Goal: Task Accomplishment & Management: Understand process/instructions

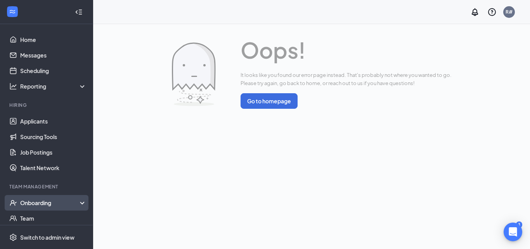
click at [28, 203] on div "Onboarding" at bounding box center [50, 203] width 60 height 8
click at [38, 218] on link "Overview" at bounding box center [53, 218] width 66 height 16
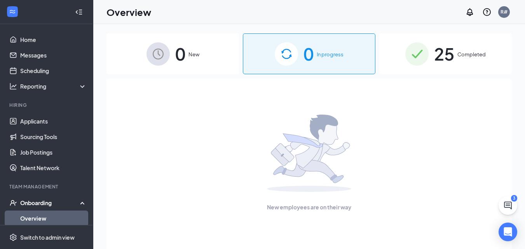
click at [476, 54] on span "Completed" at bounding box center [471, 54] width 28 height 8
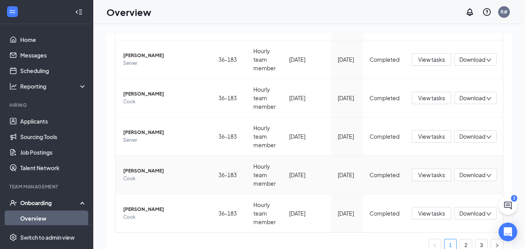
scroll to position [302, 0]
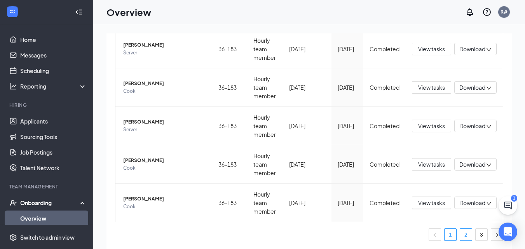
click at [460, 235] on link "2" at bounding box center [466, 235] width 12 height 12
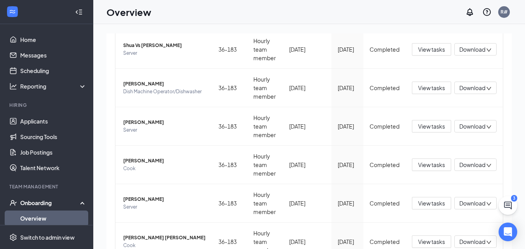
scroll to position [302, 0]
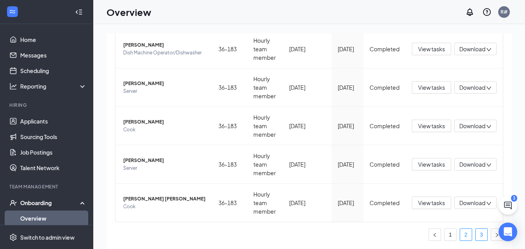
click at [475, 231] on link "3" at bounding box center [481, 235] width 12 height 12
click at [429, 49] on span "View tasks" at bounding box center [431, 49] width 27 height 9
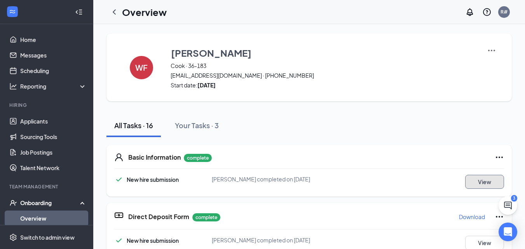
click at [494, 183] on button "View" at bounding box center [484, 182] width 39 height 14
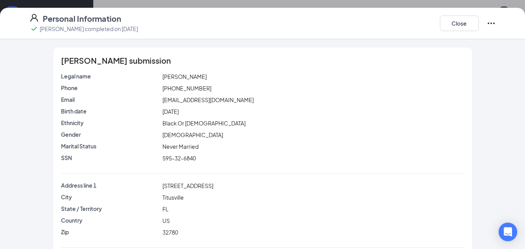
click at [462, 14] on div "Close" at bounding box center [468, 23] width 56 height 20
click at [462, 30] on button "Close" at bounding box center [459, 24] width 39 height 16
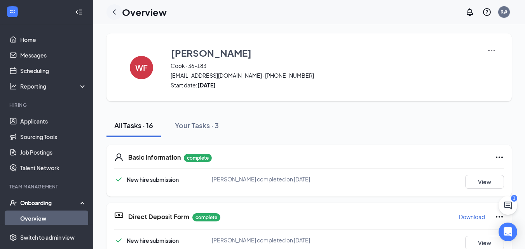
click at [111, 13] on icon "ChevronLeft" at bounding box center [113, 11] width 9 height 9
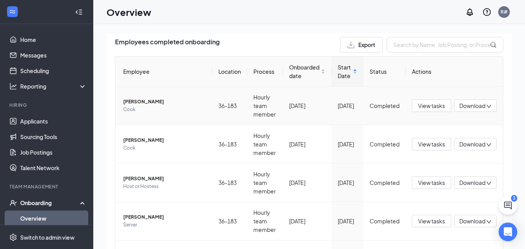
scroll to position [109, 0]
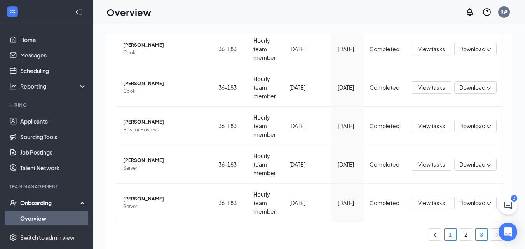
click at [444, 234] on link "1" at bounding box center [450, 235] width 12 height 12
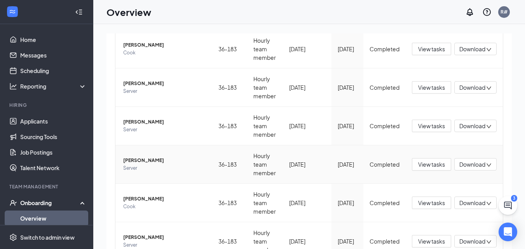
scroll to position [302, 0]
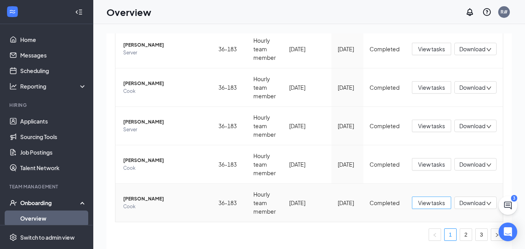
click at [433, 205] on span "View tasks" at bounding box center [431, 202] width 27 height 9
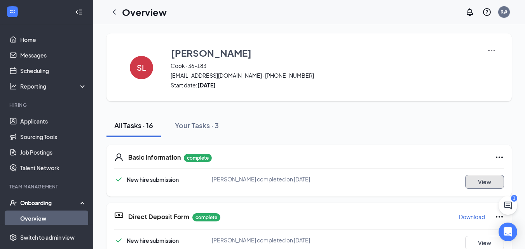
click at [494, 181] on button "View" at bounding box center [484, 182] width 39 height 14
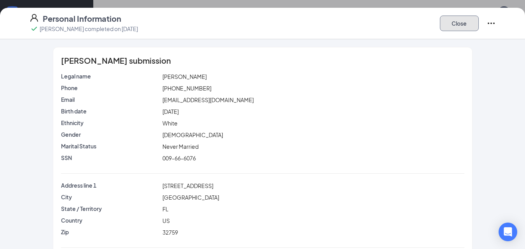
click at [455, 24] on button "Close" at bounding box center [459, 24] width 39 height 16
